Goal: Task Accomplishment & Management: Use online tool/utility

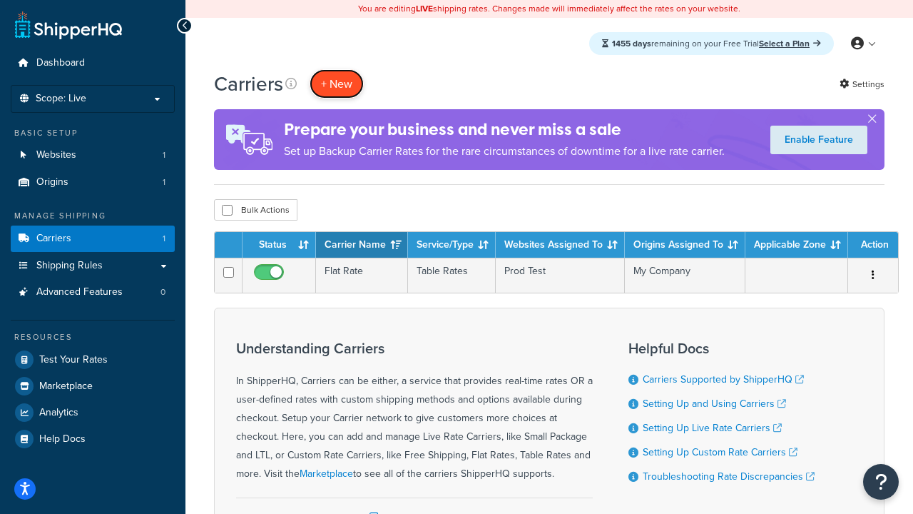
click at [337, 83] on button "+ New" at bounding box center [337, 83] width 54 height 29
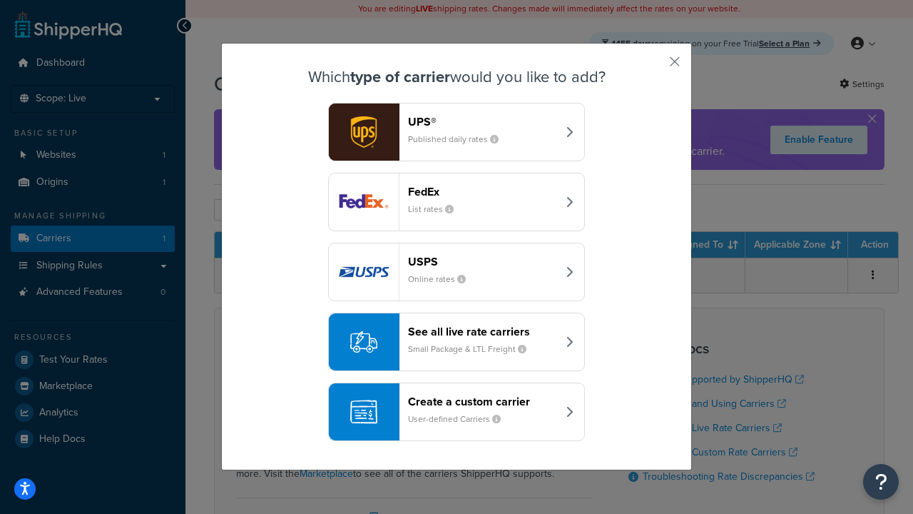
click at [482, 191] on header "FedEx" at bounding box center [482, 192] width 149 height 14
